Goal: Communication & Community: Answer question/provide support

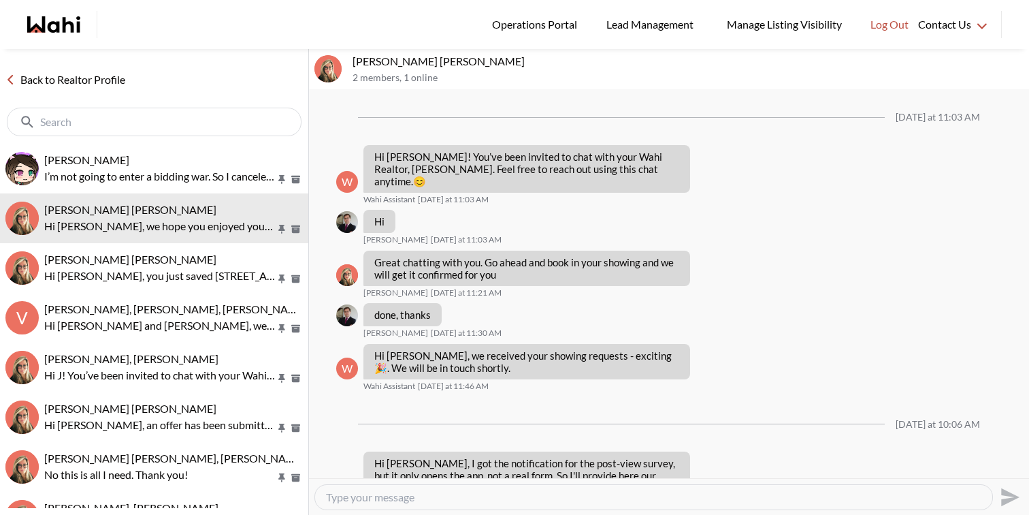
scroll to position [1660, 0]
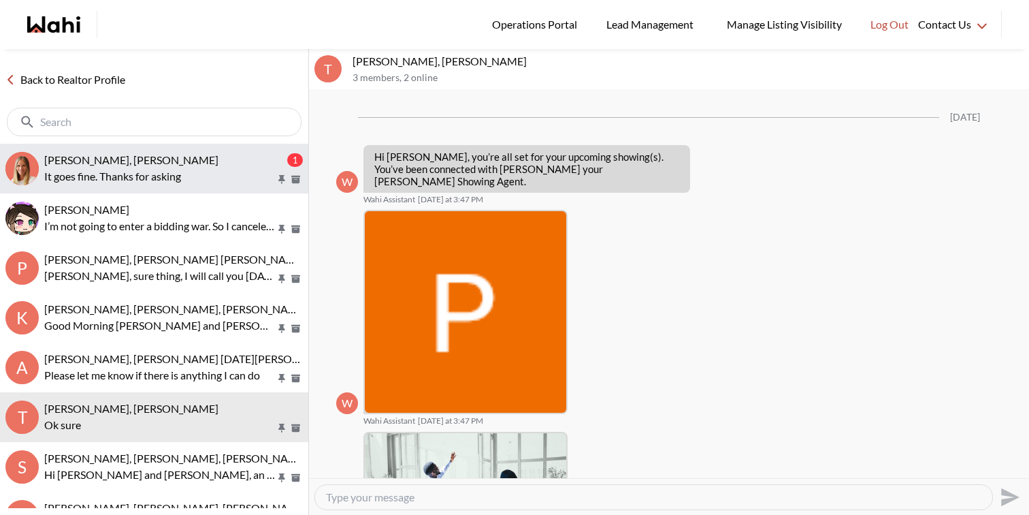
scroll to position [1388, 0]
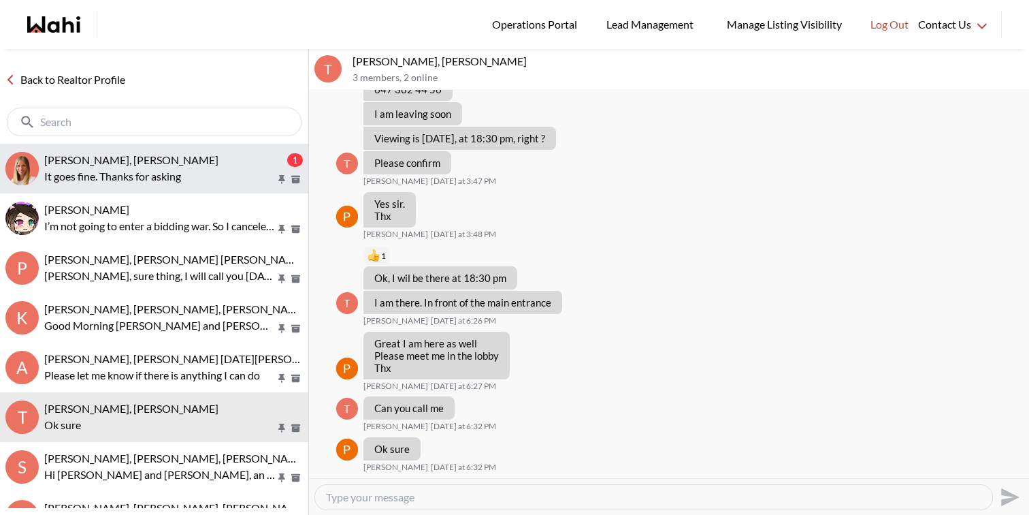
click at [211, 180] on p "It goes fine. Thanks for asking" at bounding box center [159, 176] width 231 height 16
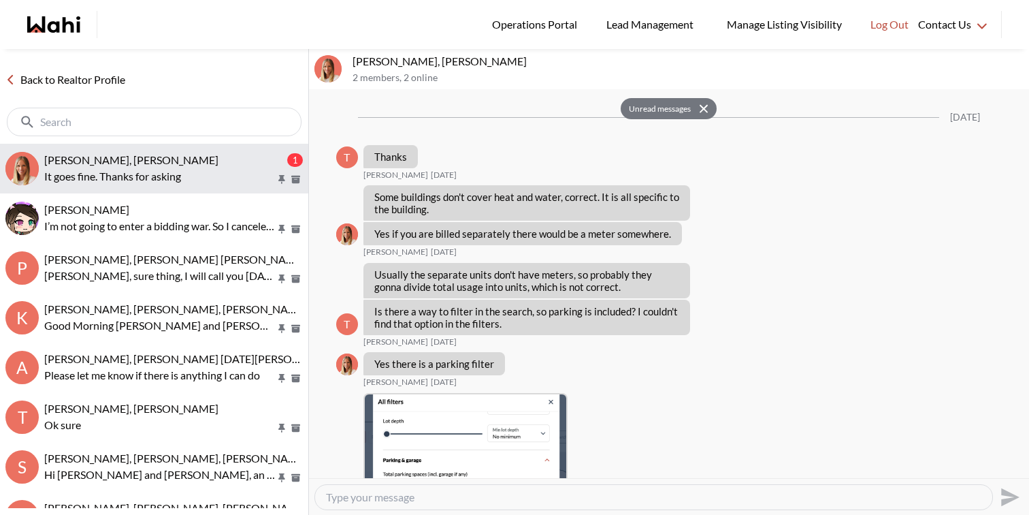
scroll to position [1083, 0]
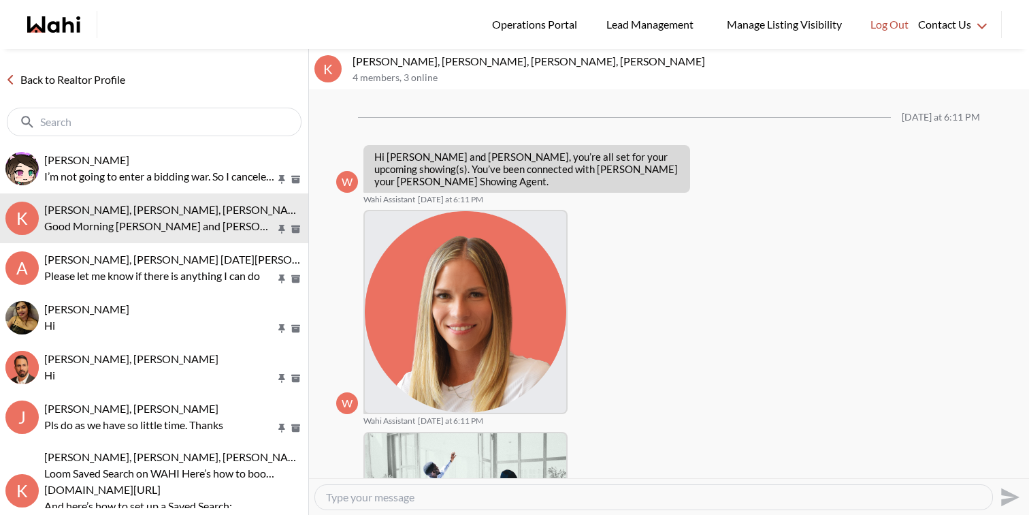
scroll to position [579, 0]
